Goal: Task Accomplishment & Management: Complete application form

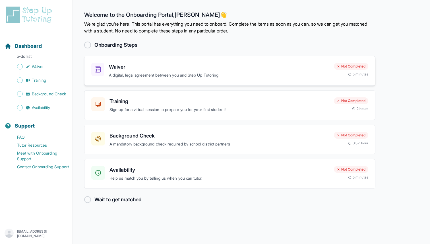
click at [158, 78] on p "A digital, legal agreement between you and Step Up Tutoring" at bounding box center [219, 75] width 220 height 7
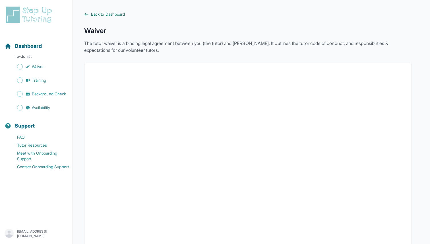
click at [102, 13] on span "Back to Dashboard" at bounding box center [108, 14] width 34 height 6
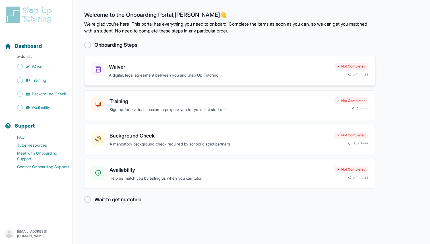
click at [328, 69] on h3 "Waiver" at bounding box center [219, 67] width 220 height 8
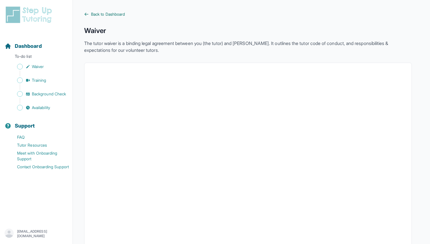
click at [106, 14] on span "Back to Dashboard" at bounding box center [108, 14] width 34 height 6
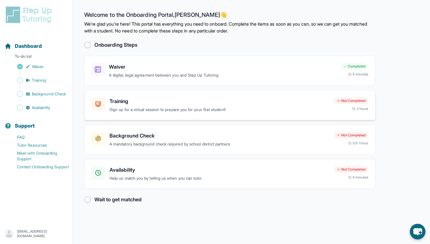
click at [162, 109] on p "Sign up for a virtual session to prepare you for your first student!" at bounding box center [219, 109] width 220 height 7
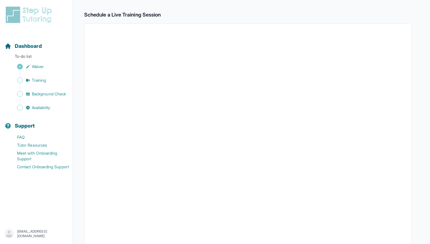
scroll to position [92, 0]
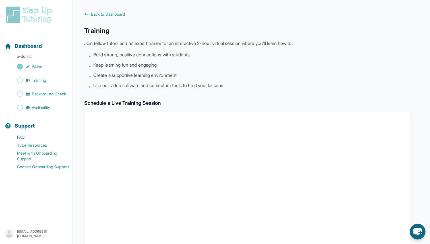
drag, startPoint x: 107, startPoint y: 25, endPoint x: 107, endPoint y: 22, distance: 3.1
click at [107, 25] on div "Back to Dashboard Training Join fellow tutors and an expert trainer for an inte…" at bounding box center [247, 199] width 327 height 377
click at [107, 15] on span "Back to Dashboard" at bounding box center [108, 14] width 34 height 6
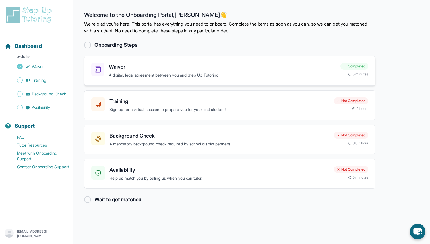
click at [131, 85] on div "Waiver A digital, legal agreement between you and Step Up Tutoring Completed 5 …" at bounding box center [229, 71] width 291 height 30
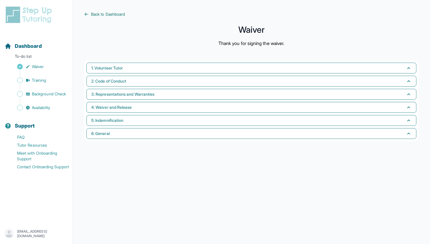
click at [89, 17] on link "Back to Dashboard" at bounding box center [251, 14] width 334 height 6
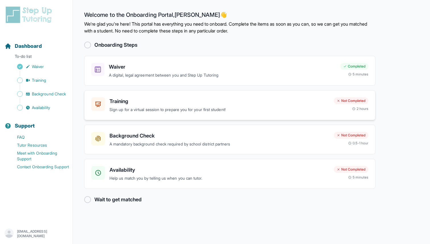
click at [140, 106] on p "Sign up for a virtual session to prepare you for your first student!" at bounding box center [219, 109] width 220 height 7
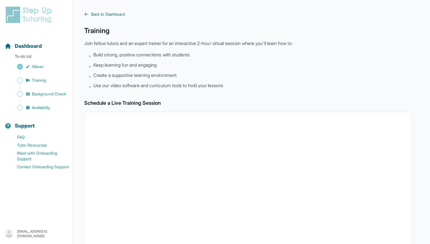
click at [107, 13] on span "Back to Dashboard" at bounding box center [108, 14] width 34 height 6
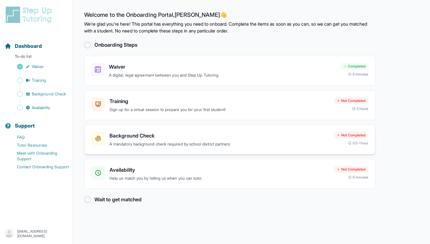
click at [114, 135] on h3 "Background Check" at bounding box center [219, 136] width 220 height 8
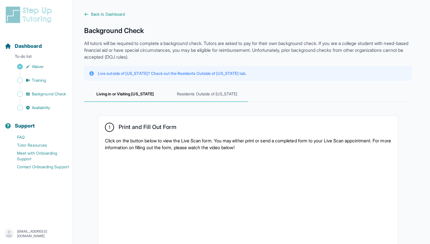
click at [191, 101] on span "Residents Outside of [US_STATE]" at bounding box center [207, 93] width 82 height 15
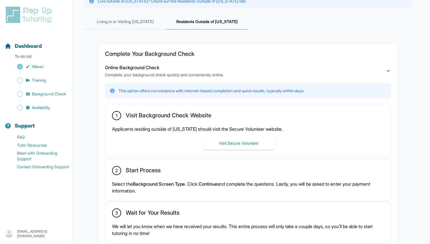
scroll to position [69, 0]
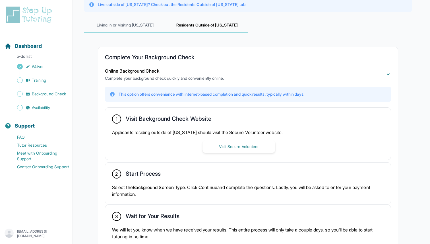
click at [133, 26] on span "Living in or Visiting [US_STATE]" at bounding box center [125, 25] width 82 height 15
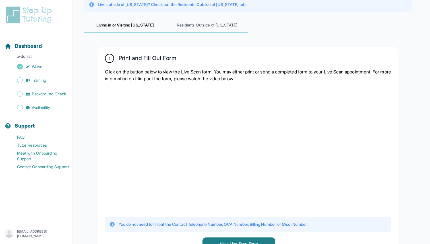
click at [180, 24] on span "Residents Outside of [US_STATE]" at bounding box center [207, 25] width 82 height 15
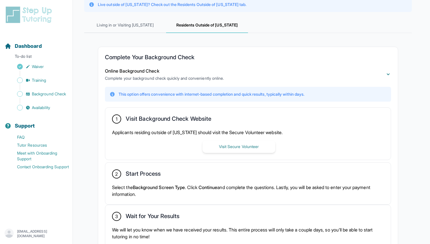
click at [138, 59] on h2 "Complete Your Background Check" at bounding box center [248, 58] width 286 height 9
click at [133, 71] on span "Online Background Check" at bounding box center [132, 71] width 54 height 6
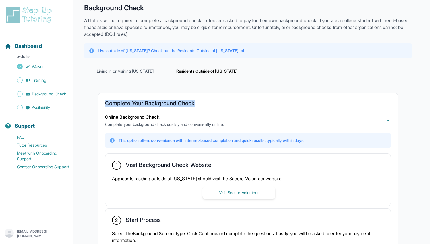
click at [133, 71] on span "Living in or Visiting [US_STATE]" at bounding box center [125, 71] width 82 height 15
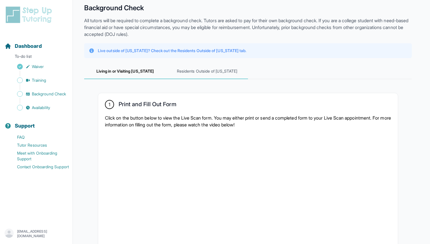
click at [200, 65] on span "Residents Outside of [US_STATE]" at bounding box center [207, 71] width 82 height 15
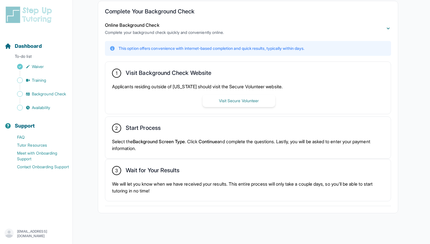
scroll to position [117, 0]
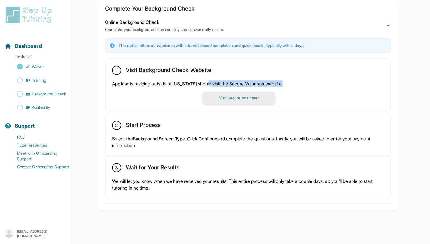
drag, startPoint x: 211, startPoint y: 81, endPoint x: 242, endPoint y: 91, distance: 32.3
click at [242, 91] on div "Applicants residing outside of [US_STATE] should visit the Secure Volunteer web…" at bounding box center [248, 92] width 272 height 24
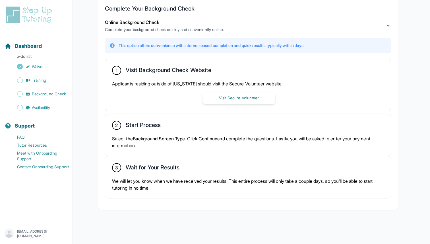
click at [198, 85] on p "Applicants residing outside of [US_STATE] should visit the Secure Volunteer web…" at bounding box center [248, 83] width 272 height 7
drag, startPoint x: 134, startPoint y: 139, endPoint x: 175, endPoint y: 144, distance: 41.5
click at [175, 144] on p "Select the Background Screen Type . Click Continue and complete the questions. …" at bounding box center [248, 142] width 272 height 14
click at [223, 100] on button "Visit Secure Volunteer" at bounding box center [238, 98] width 73 height 13
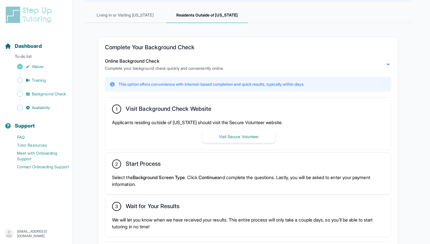
scroll to position [57, 0]
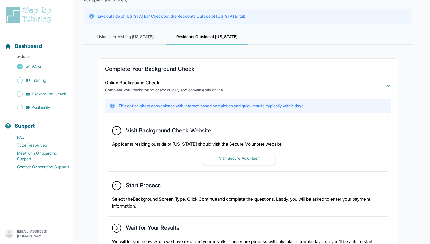
click at [141, 45] on div "Complete Your Background Check Online Background Check Complete your background…" at bounding box center [247, 164] width 327 height 239
click at [141, 39] on span "Living in or Visiting [US_STATE]" at bounding box center [125, 36] width 82 height 15
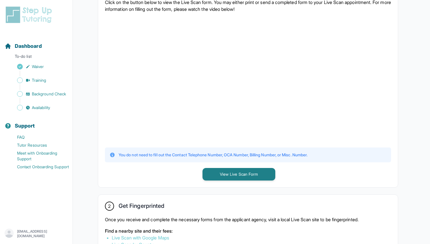
scroll to position [140, 0]
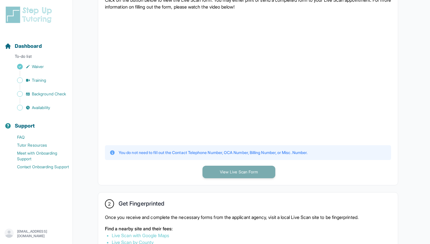
click at [240, 170] on button "View Live Scan Form" at bounding box center [238, 171] width 73 height 13
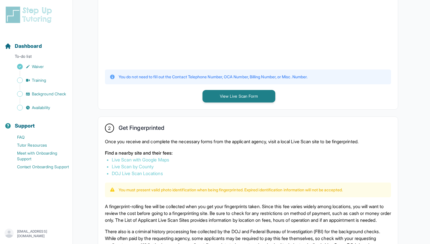
scroll to position [226, 0]
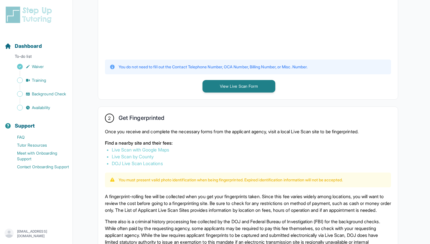
click at [116, 132] on p "Once you receive and complete the necessary forms from the applicant agency, vi…" at bounding box center [248, 131] width 286 height 7
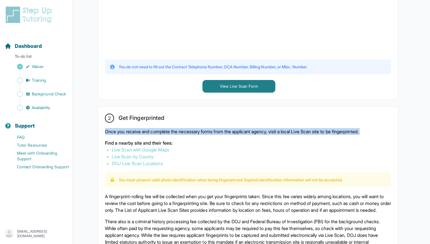
click at [116, 132] on p "Once you receive and complete the necessary forms from the applicant agency, vi…" at bounding box center [248, 131] width 286 height 7
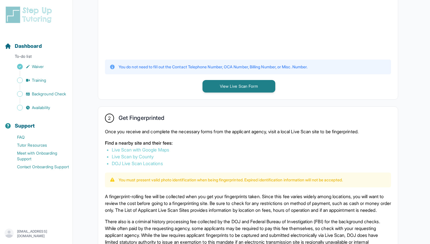
click at [149, 128] on p "Once you receive and complete the necessary forms from the applicant agency, vi…" at bounding box center [248, 131] width 286 height 7
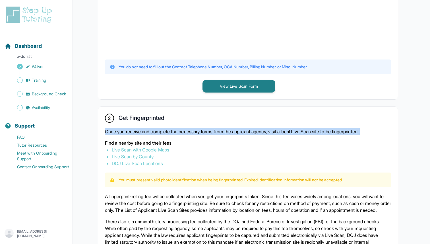
click at [149, 128] on p "Once you receive and complete the necessary forms from the applicant agency, vi…" at bounding box center [248, 131] width 286 height 7
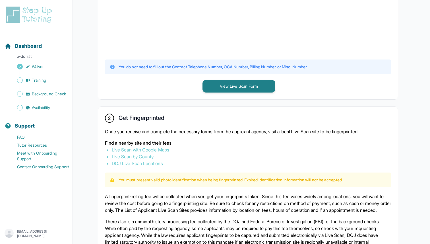
click at [155, 140] on p "Find a nearby site and their fees:" at bounding box center [248, 142] width 286 height 7
click at [184, 148] on li "Live Scan with Google Maps" at bounding box center [248, 149] width 272 height 7
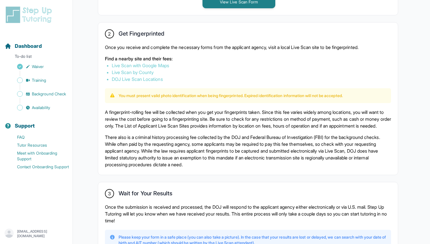
scroll to position [310, 0]
click at [209, 109] on p "A fingerprint-rolling fee will be collected when you get your fingerprints take…" at bounding box center [248, 118] width 286 height 20
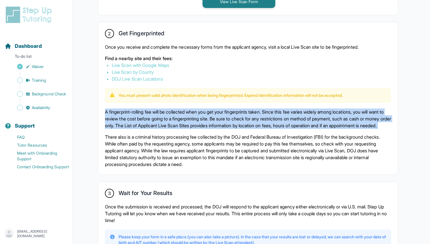
click at [209, 109] on p "A fingerprint-rolling fee will be collected when you get your fingerprints take…" at bounding box center [248, 118] width 286 height 20
click at [214, 104] on div "2 Get Fingerprinted Once you receive and complete the necessary forms from the …" at bounding box center [248, 98] width 300 height 152
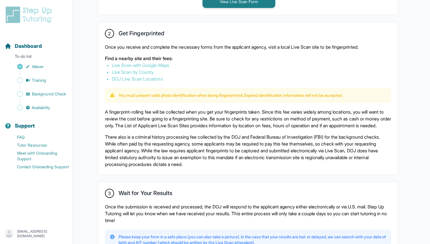
click at [214, 93] on p "You must present valid photo identification when being fingerprinted. Expired i…" at bounding box center [230, 95] width 224 height 6
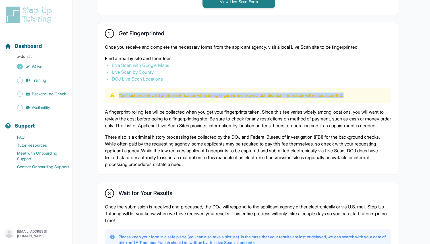
click at [214, 93] on p "You must present valid photo identification when being fingerprinted. Expired i…" at bounding box center [230, 95] width 224 height 6
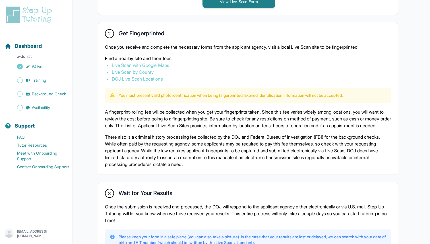
click at [208, 108] on p "A fingerprint-rolling fee will be collected when you get your fingerprints take…" at bounding box center [248, 118] width 286 height 20
click at [202, 123] on p "A fingerprint-rolling fee will be collected when you get your fingerprints take…" at bounding box center [248, 118] width 286 height 20
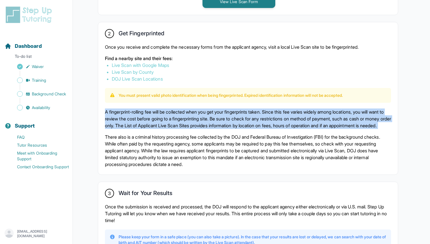
click at [202, 123] on p "A fingerprint-rolling fee will be collected when you get your fingerprints take…" at bounding box center [248, 118] width 286 height 20
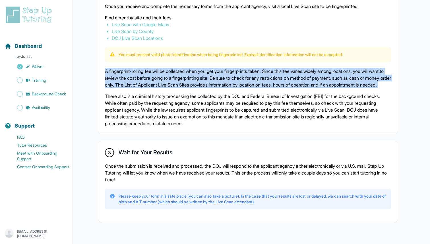
scroll to position [359, 0]
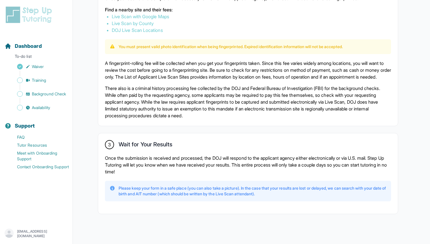
click at [188, 165] on p "Once the submission is received and processed, the DOJ will respond to the appl…" at bounding box center [248, 164] width 286 height 20
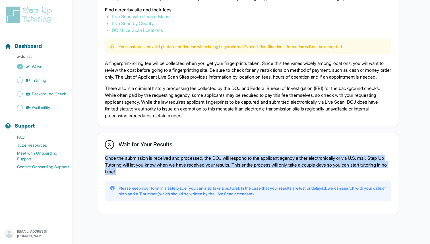
click at [188, 165] on p "Once the submission is received and processed, the DOJ will respond to the appl…" at bounding box center [248, 164] width 286 height 20
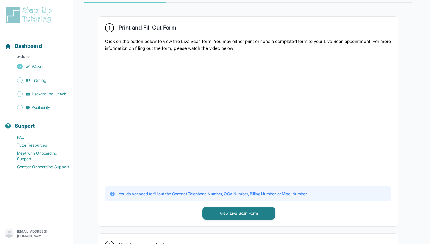
scroll to position [88, 0]
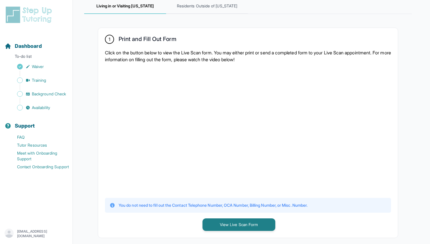
click at [148, 49] on p "Click on the button below to view the Live Scan form. You may either print or s…" at bounding box center [248, 56] width 286 height 14
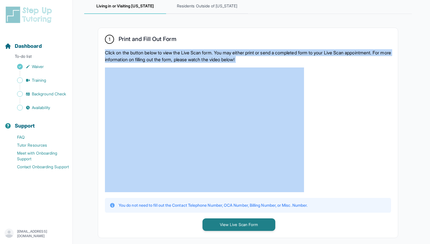
click at [148, 49] on p "Click on the button below to view the Live Scan form. You may either print or s…" at bounding box center [248, 56] width 286 height 14
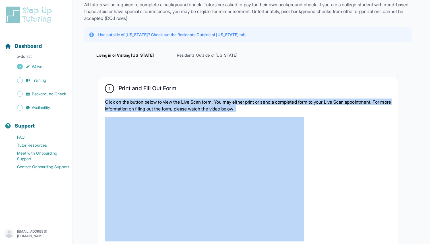
scroll to position [42, 0]
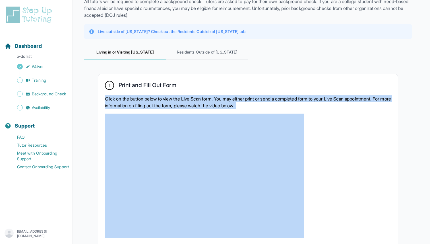
click at [158, 98] on p "Click on the button below to view the Live Scan form. You may either print or s…" at bounding box center [248, 102] width 286 height 14
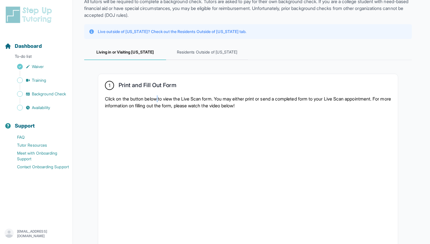
click at [158, 98] on p "Click on the button below to view the Live Scan form. You may either print or s…" at bounding box center [248, 102] width 286 height 14
click at [158, 97] on p "Click on the button below to view the Live Scan form. You may either print or s…" at bounding box center [248, 102] width 286 height 14
drag, startPoint x: 172, startPoint y: 96, endPoint x: 221, endPoint y: 96, distance: 48.9
click at [220, 96] on p "Click on the button below to view the Live Scan form. You may either print or s…" at bounding box center [248, 102] width 286 height 14
click at [221, 96] on p "Click on the button below to view the Live Scan form. You may either print or s…" at bounding box center [248, 102] width 286 height 14
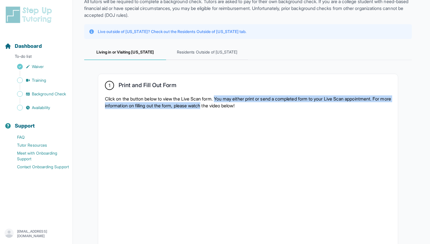
drag, startPoint x: 228, startPoint y: 96, endPoint x: 221, endPoint y: 103, distance: 10.2
click at [221, 103] on p "Click on the button below to view the Live Scan form. You may either print or s…" at bounding box center [248, 102] width 286 height 14
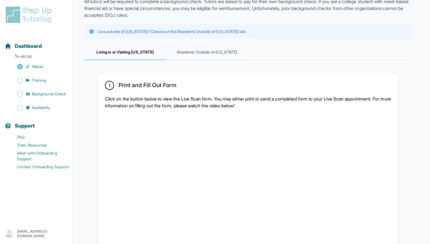
click at [146, 100] on p "Click on the button below to view the Live Scan form. You may either print or s…" at bounding box center [248, 102] width 286 height 14
drag, startPoint x: 146, startPoint y: 104, endPoint x: 213, endPoint y: 104, distance: 66.8
click at [213, 104] on p "Click on the button below to view the Live Scan form. You may either print or s…" at bounding box center [248, 102] width 286 height 14
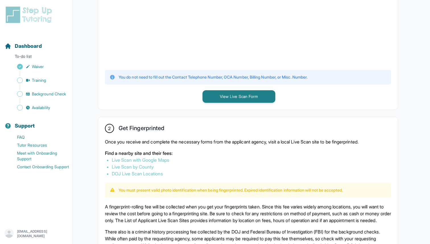
scroll to position [223, 0]
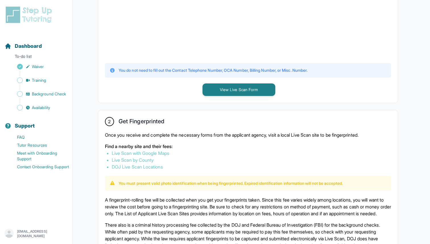
click at [125, 134] on p "Once you receive and complete the necessary forms from the applicant agency, vi…" at bounding box center [248, 134] width 286 height 7
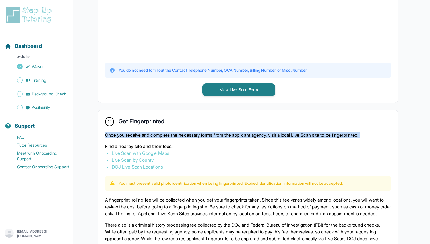
click at [125, 134] on p "Once you receive and complete the necessary forms from the applicant agency, vi…" at bounding box center [248, 134] width 286 height 7
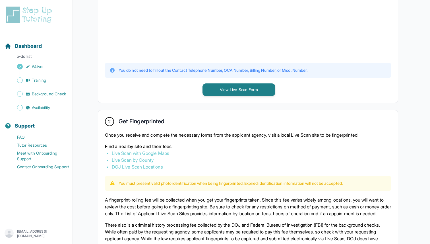
click at [143, 134] on p "Once you receive and complete the necessary forms from the applicant agency, vi…" at bounding box center [248, 134] width 286 height 7
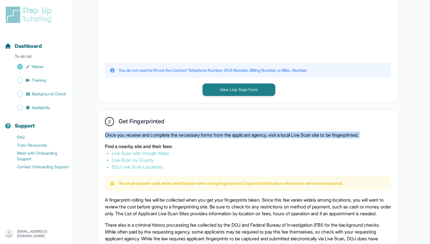
click at [143, 134] on p "Once you receive and complete the necessary forms from the applicant agency, vi…" at bounding box center [248, 134] width 286 height 7
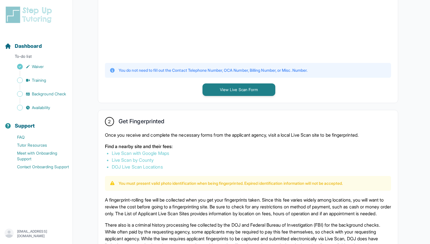
click at [159, 134] on p "Once you receive and complete the necessary forms from the applicant agency, vi…" at bounding box center [248, 134] width 286 height 7
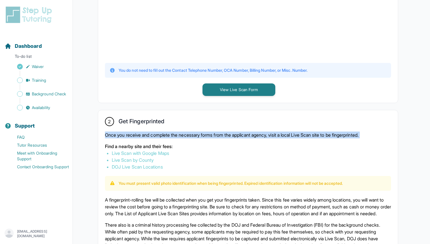
click at [159, 134] on p "Once you receive and complete the necessary forms from the applicant agency, vi…" at bounding box center [248, 134] width 286 height 7
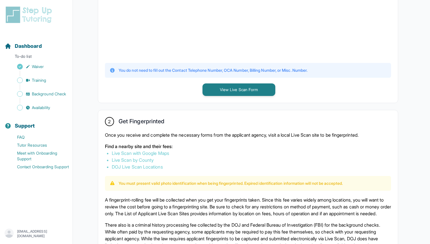
click at [191, 133] on p "Once you receive and complete the necessary forms from the applicant agency, vi…" at bounding box center [248, 134] width 286 height 7
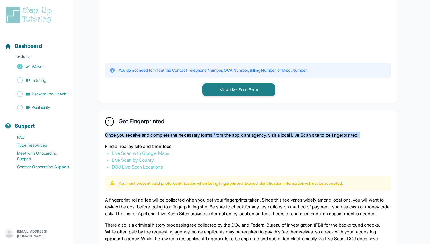
click at [191, 133] on p "Once you receive and complete the necessary forms from the applicant agency, vi…" at bounding box center [248, 134] width 286 height 7
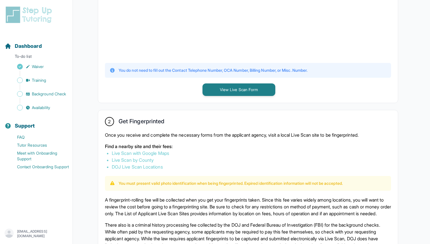
click at [230, 133] on p "Once you receive and complete the necessary forms from the applicant agency, vi…" at bounding box center [248, 134] width 286 height 7
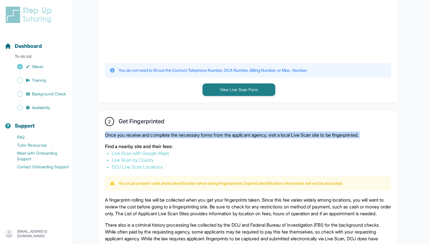
click at [230, 133] on p "Once you receive and complete the necessary forms from the applicant agency, vi…" at bounding box center [248, 134] width 286 height 7
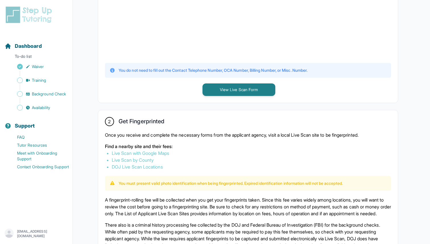
click at [265, 134] on p "Once you receive and complete the necessary forms from the applicant agency, vi…" at bounding box center [248, 134] width 286 height 7
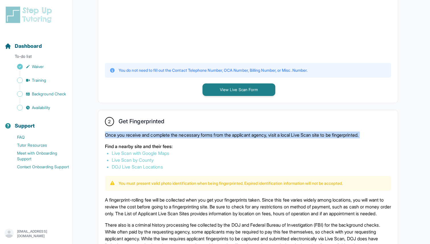
click at [265, 134] on p "Once you receive and complete the necessary forms from the applicant agency, vi…" at bounding box center [248, 134] width 286 height 7
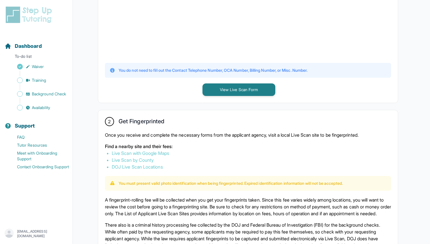
click at [265, 137] on p "Once you receive and complete the necessary forms from the applicant agency, vi…" at bounding box center [248, 134] width 286 height 7
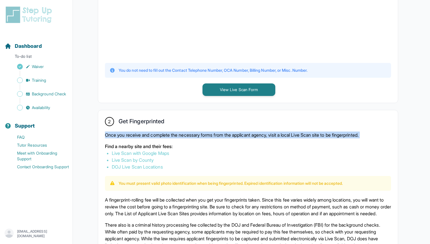
click at [265, 137] on p "Once you receive and complete the necessary forms from the applicant agency, vi…" at bounding box center [248, 134] width 286 height 7
click at [185, 136] on p "Once you receive and complete the necessary forms from the applicant agency, vi…" at bounding box center [248, 134] width 286 height 7
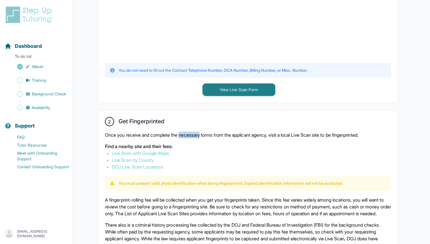
click at [185, 136] on p "Once you receive and complete the necessary forms from the applicant agency, vi…" at bounding box center [248, 134] width 286 height 7
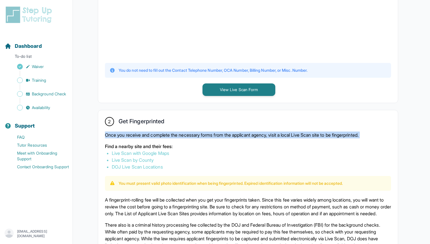
click at [185, 136] on p "Once you receive and complete the necessary forms from the applicant agency, vi…" at bounding box center [248, 134] width 286 height 7
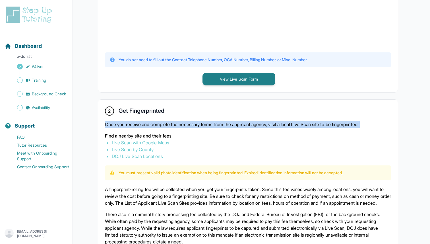
scroll to position [234, 0]
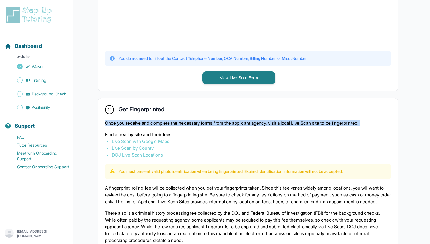
click at [164, 141] on link "Live Scan with Google Maps" at bounding box center [140, 141] width 57 height 6
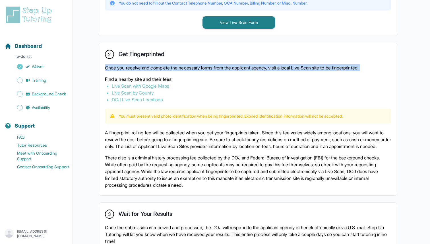
scroll to position [290, 0]
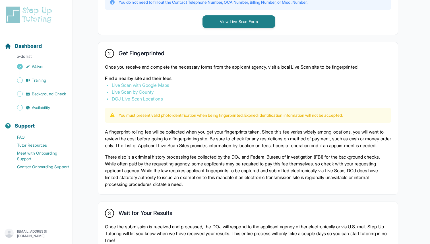
click at [163, 135] on p "A fingerprint-rolling fee will be collected when you get your fingerprints take…" at bounding box center [248, 138] width 286 height 20
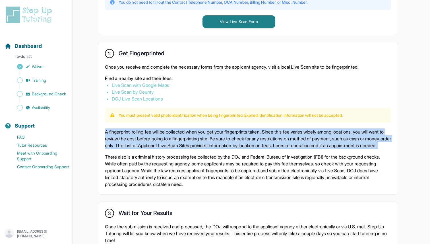
click at [163, 135] on p "A fingerprint-rolling fee will be collected when you get your fingerprints take…" at bounding box center [248, 138] width 286 height 20
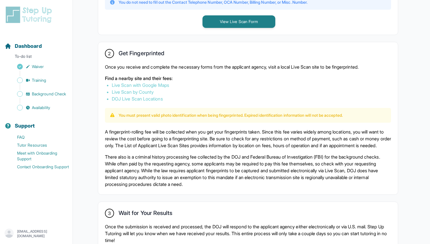
click at [157, 133] on p "A fingerprint-rolling fee will be collected when you get your fingerprints take…" at bounding box center [248, 138] width 286 height 20
click at [140, 133] on p "A fingerprint-rolling fee will be collected when you get your fingerprints take…" at bounding box center [248, 138] width 286 height 20
click at [190, 138] on p "A fingerprint-rolling fee will be collected when you get your fingerprints take…" at bounding box center [248, 138] width 286 height 20
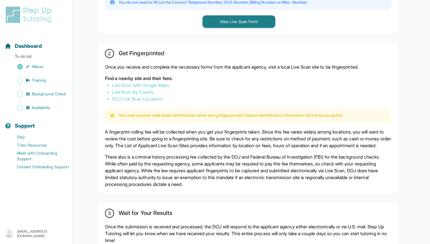
click at [192, 138] on p "A fingerprint-rolling fee will be collected when you get your fingerprints take…" at bounding box center [248, 138] width 286 height 20
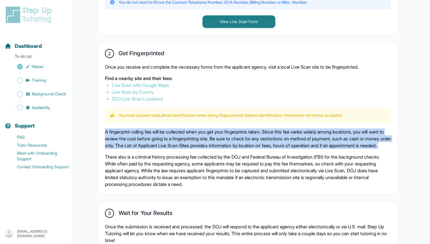
click at [192, 138] on p "A fingerprint-rolling fee will be collected when you get your fingerprints take…" at bounding box center [248, 138] width 286 height 20
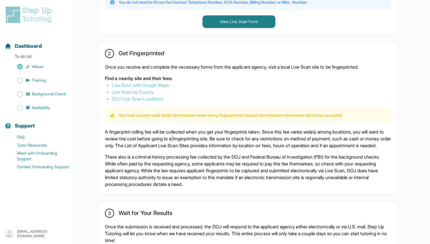
click at [192, 138] on p "A fingerprint-rolling fee will be collected when you get your fingerprints take…" at bounding box center [248, 138] width 286 height 20
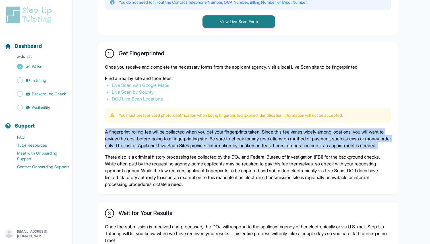
click at [192, 138] on p "A fingerprint-rolling fee will be collected when you get your fingerprints take…" at bounding box center [248, 138] width 286 height 20
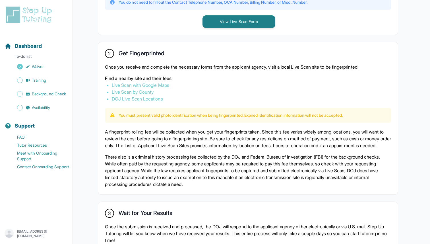
click at [190, 143] on p "A fingerprint-rolling fee will be collected when you get your fingerprints take…" at bounding box center [248, 138] width 286 height 20
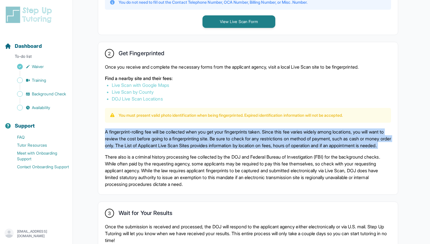
click at [190, 143] on p "A fingerprint-rolling fee will be collected when you get your fingerprints take…" at bounding box center [248, 138] width 286 height 20
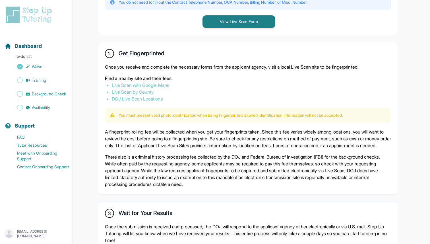
click at [183, 146] on p "A fingerprint-rolling fee will be collected when you get your fingerprints take…" at bounding box center [248, 138] width 286 height 20
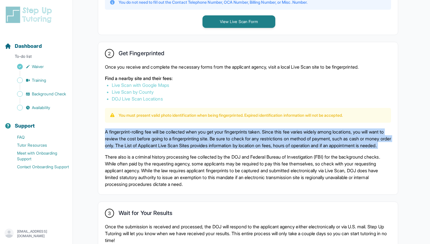
click at [183, 146] on p "A fingerprint-rolling fee will be collected when you get your fingerprints take…" at bounding box center [248, 138] width 286 height 20
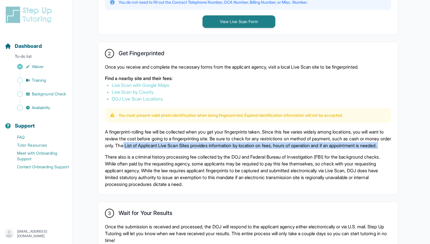
drag, startPoint x: 169, startPoint y: 147, endPoint x: 169, endPoint y: 151, distance: 4.0
click at [169, 149] on p "A fingerprint-rolling fee will be collected when you get your fingerprints take…" at bounding box center [248, 138] width 286 height 20
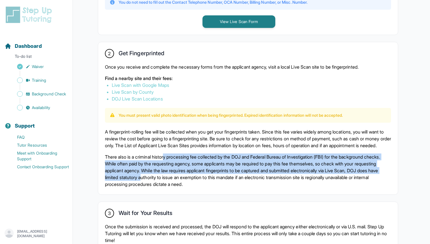
drag, startPoint x: 168, startPoint y: 162, endPoint x: 178, endPoint y: 182, distance: 22.1
click at [178, 182] on p "There also is a criminal history processing fee collected by the DOJ and Federa…" at bounding box center [248, 170] width 286 height 34
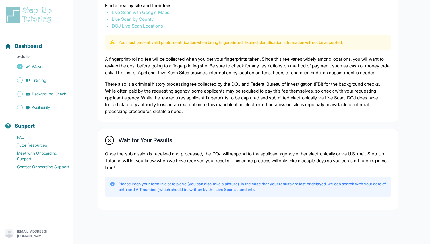
scroll to position [369, 0]
click at [174, 152] on p "Once the submission is received and processed, the DOJ will respond to the appl…" at bounding box center [248, 160] width 286 height 20
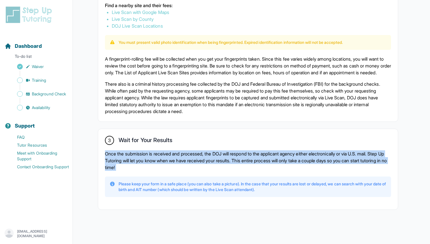
click at [174, 152] on p "Once the submission is received and processed, the DOJ will respond to the appl…" at bounding box center [248, 160] width 286 height 20
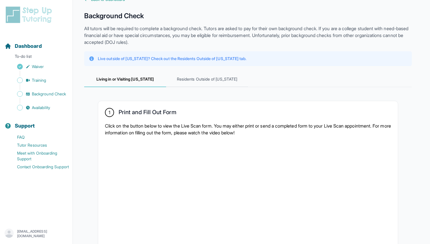
scroll to position [17, 0]
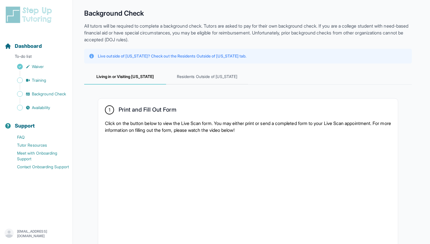
click at [163, 124] on p "Click on the button below to view the Live Scan form. You may either print or s…" at bounding box center [248, 127] width 286 height 14
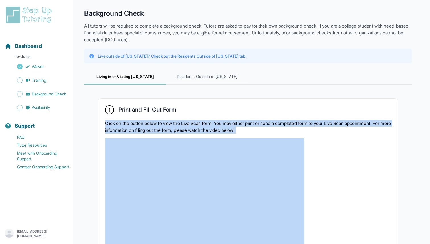
click at [163, 124] on p "Click on the button below to view the Live Scan form. You may either print or s…" at bounding box center [248, 127] width 286 height 14
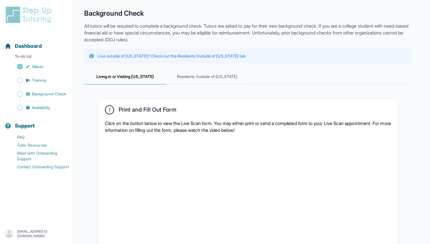
click at [180, 121] on p "Click on the button below to view the Live Scan form. You may either print or s…" at bounding box center [248, 127] width 286 height 14
click at [171, 122] on p "Click on the button below to view the Live Scan form. You may either print or s…" at bounding box center [248, 127] width 286 height 14
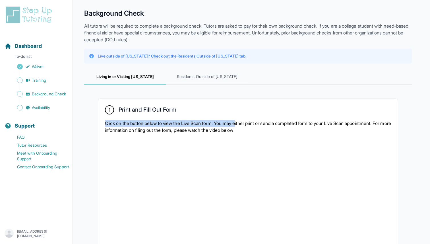
click at [242, 120] on p "Click on the button below to view the Live Scan form. You may either print or s…" at bounding box center [248, 127] width 286 height 14
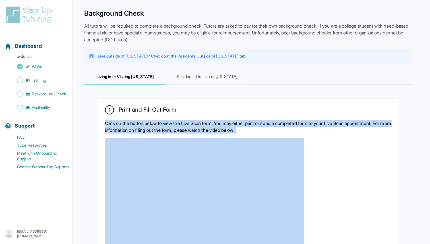
click at [242, 120] on p "Click on the button below to view the Live Scan form. You may either print or s…" at bounding box center [248, 127] width 286 height 14
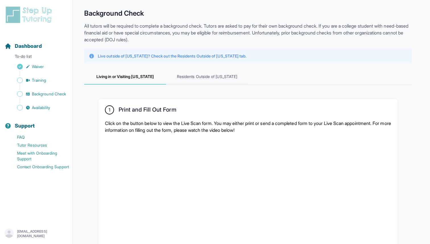
click at [262, 116] on div "1 Print and Fill Out Form Click on the button below to view the Live Scan form.…" at bounding box center [248, 202] width 300 height 209
click at [263, 120] on p "Click on the button below to view the Live Scan form. You may either print or s…" at bounding box center [248, 127] width 286 height 14
click at [263, 122] on p "Click on the button below to view the Live Scan form. You may either print or s…" at bounding box center [248, 127] width 286 height 14
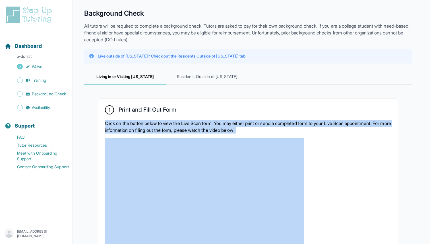
click at [263, 122] on p "Click on the button below to view the Live Scan form. You may either print or s…" at bounding box center [248, 127] width 286 height 14
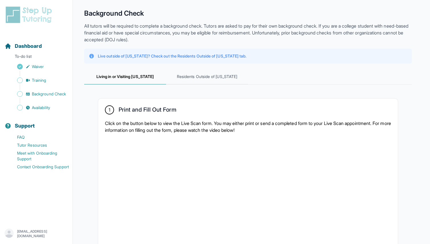
click at [268, 120] on p "Click on the button below to view the Live Scan form. You may either print or s…" at bounding box center [248, 127] width 286 height 14
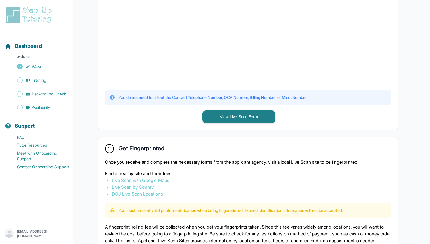
scroll to position [200, 0]
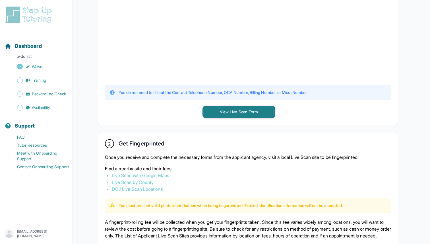
click at [150, 150] on div "2 Get Fingerprinted Once you receive and complete the necessary forms from the …" at bounding box center [248, 208] width 300 height 152
click at [150, 152] on div "2 Get Fingerprinted Once you receive and complete the necessary forms from the …" at bounding box center [248, 208] width 300 height 152
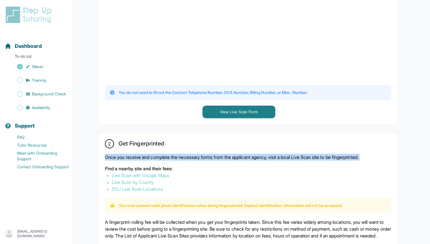
click at [150, 152] on div "2 Get Fingerprinted Once you receive and complete the necessary forms from the …" at bounding box center [248, 208] width 300 height 152
click at [150, 155] on p "Once you receive and complete the necessary forms from the applicant agency, vi…" at bounding box center [248, 156] width 286 height 7
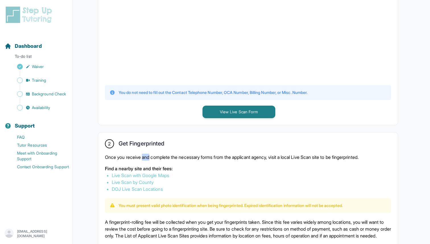
click at [150, 155] on p "Once you receive and complete the necessary forms from the applicant agency, vi…" at bounding box center [248, 156] width 286 height 7
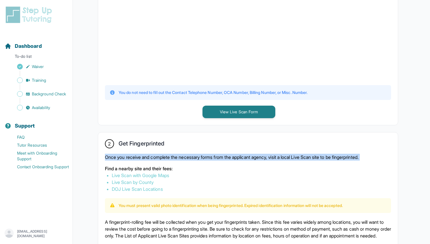
click at [150, 155] on p "Once you receive and complete the necessary forms from the applicant agency, vi…" at bounding box center [248, 156] width 286 height 7
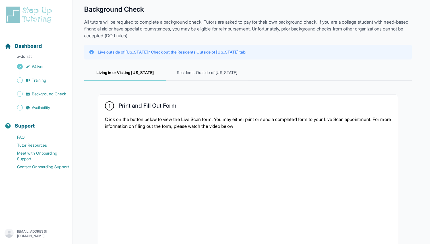
scroll to position [0, 0]
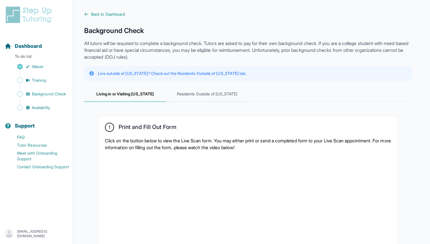
click at [95, 11] on span "Back to Dashboard" at bounding box center [108, 14] width 34 height 6
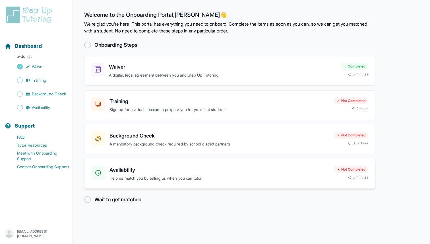
click at [261, 174] on h3 "Availability" at bounding box center [219, 170] width 220 height 8
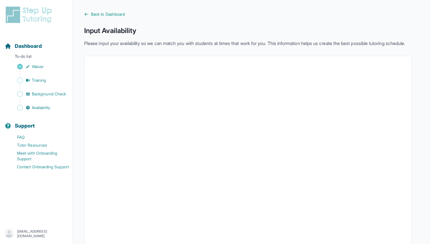
click at [99, 11] on main "Back to Dashboard Input Availability Please input your availability so we can m…" at bounding box center [251, 161] width 357 height 323
click at [94, 13] on span "Back to Dashboard" at bounding box center [108, 14] width 34 height 6
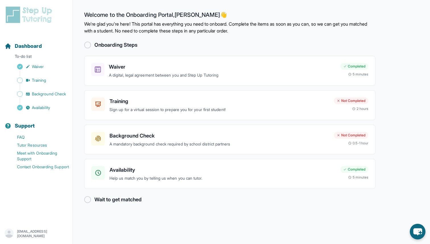
click at [88, 197] on div at bounding box center [87, 199] width 7 height 7
